Goal: Find specific fact: Find specific fact

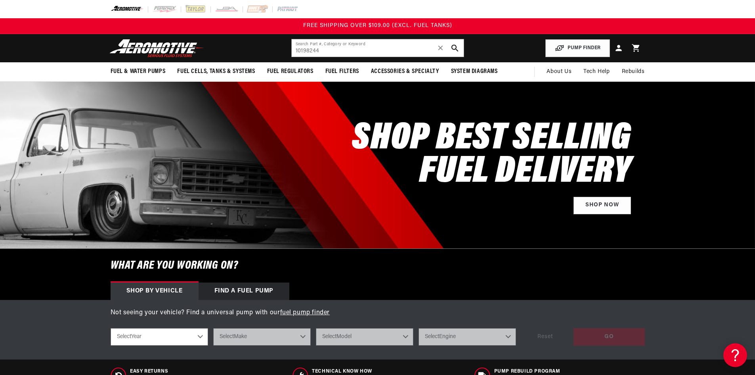
type input "10198244"
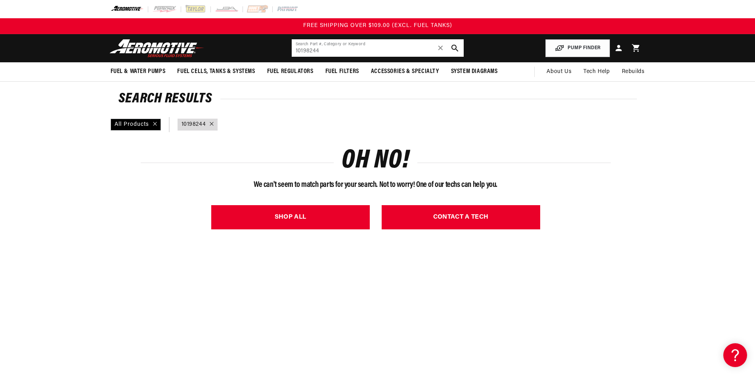
drag, startPoint x: 279, startPoint y: 49, endPoint x: 273, endPoint y: 44, distance: 7.6
click at [274, 46] on header "Fuel & Water Pumps Back In-Tank In-Line Fuel Pumps" at bounding box center [378, 48] width 574 height 28
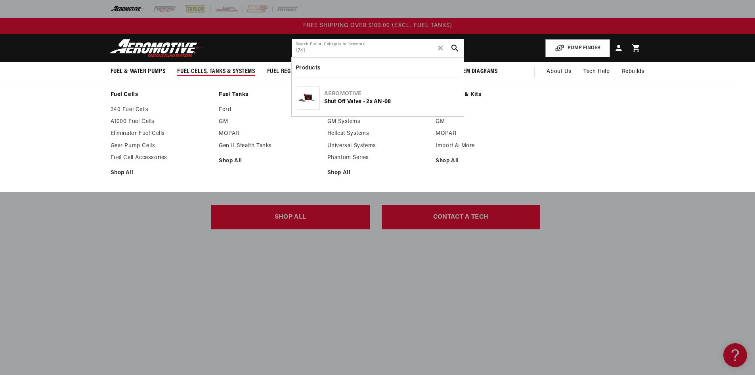
type input "1741"
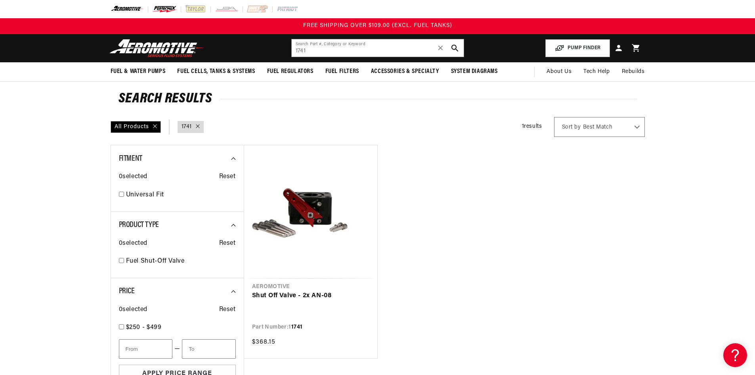
click at [163, 8] on img at bounding box center [164, 9] width 25 height 9
